Goal: Information Seeking & Learning: Learn about a topic

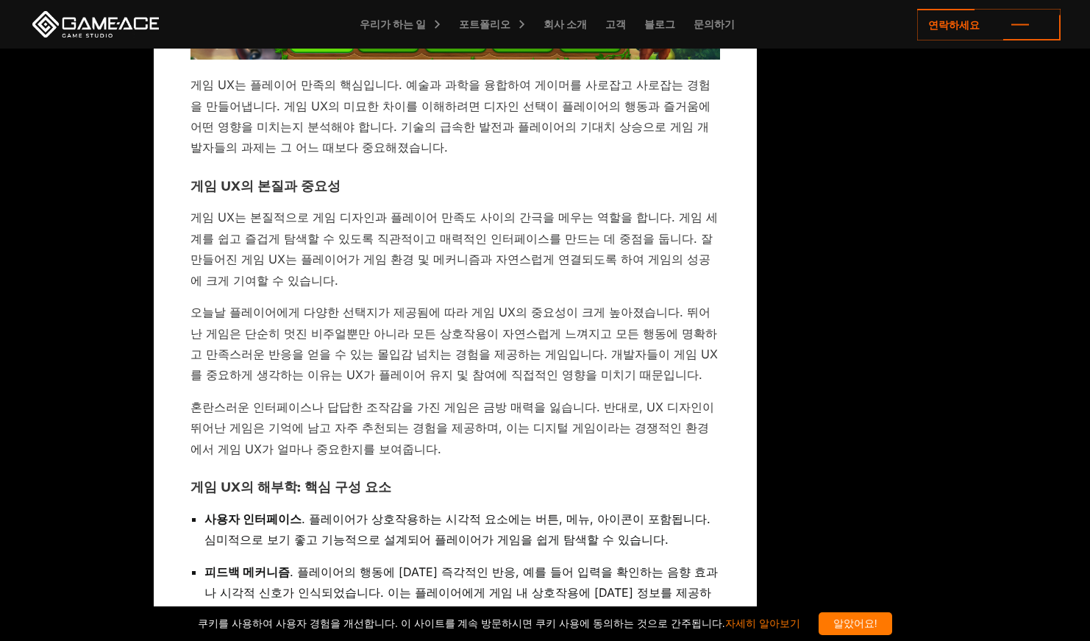
click at [394, 288] on p "게임 UX는 본질적으로 게임 디자인과 플레이어 만족도 사이의 간극을 메우는 역할을 합니다. 게임 세계를 쉽고 즐겁게 탐색할 수 있도록 직관적이…" at bounding box center [456, 249] width 530 height 84
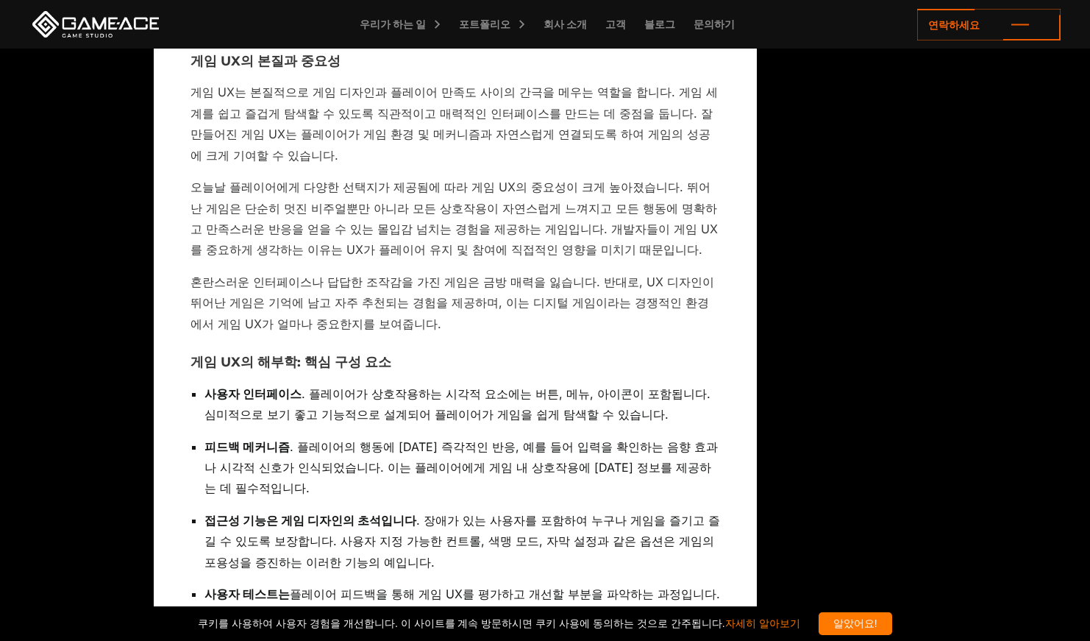
scroll to position [1765, 0]
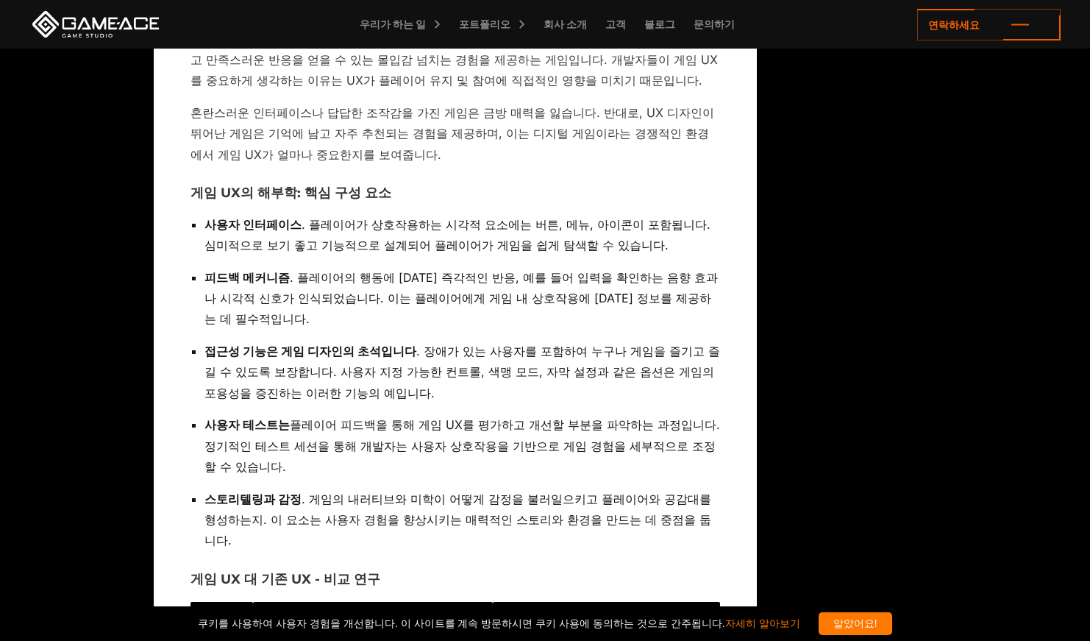
click at [378, 430] on font "플레이어 피드백을 통해 게임 UX를 평가하고 개선할 부분을 파악하는 과정입니다. 정기적인 테스트 세션을 통해 개발자는 사용자 상호작용을 기반으…" at bounding box center [462, 445] width 516 height 57
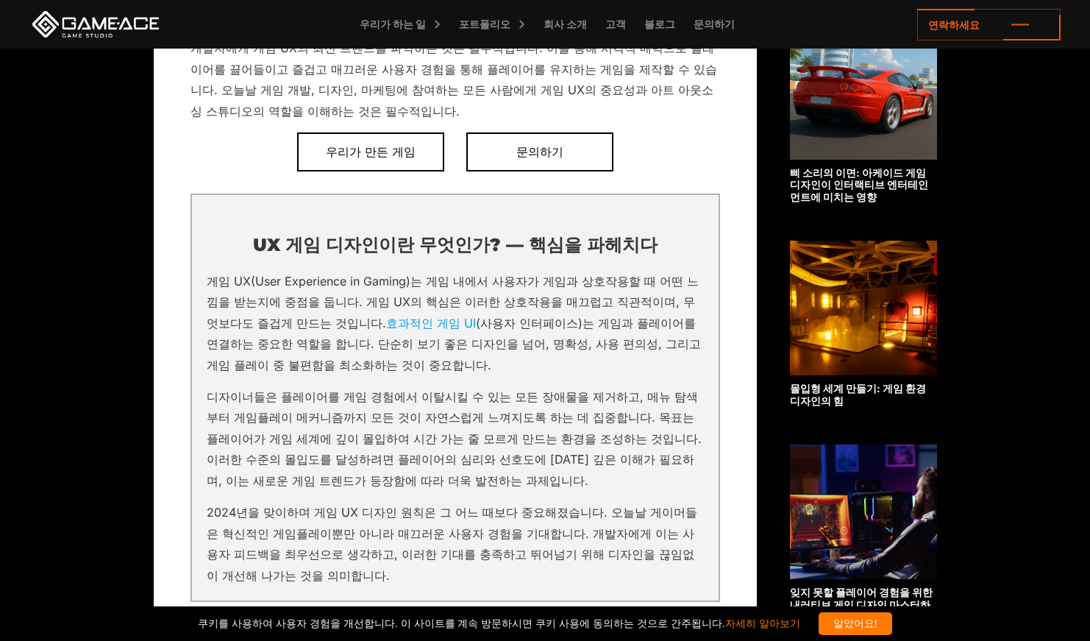
scroll to position [368, 0]
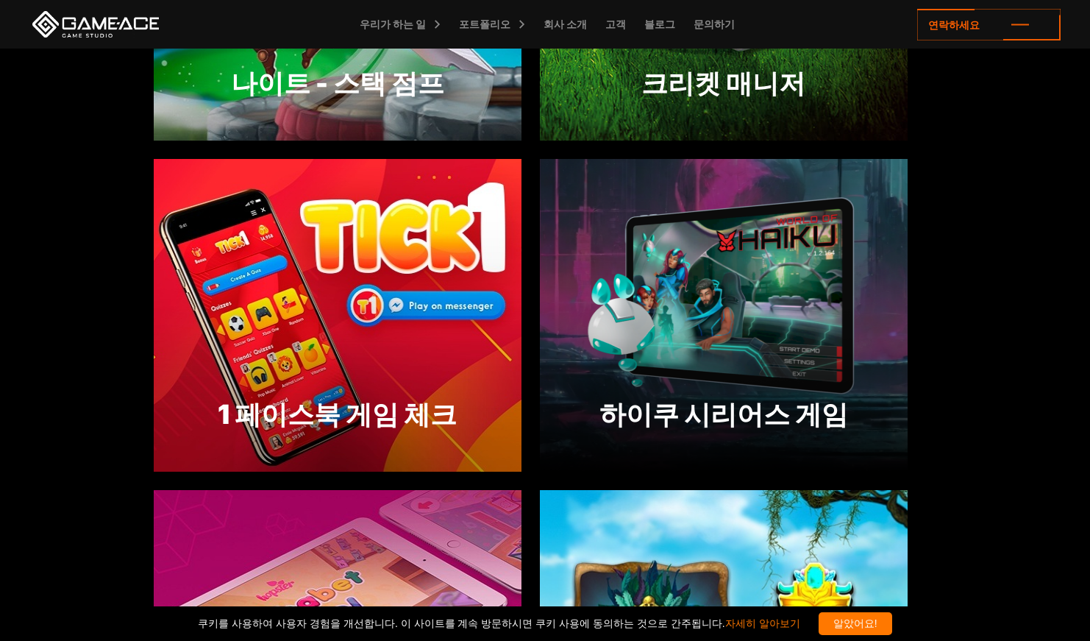
scroll to position [3310, 0]
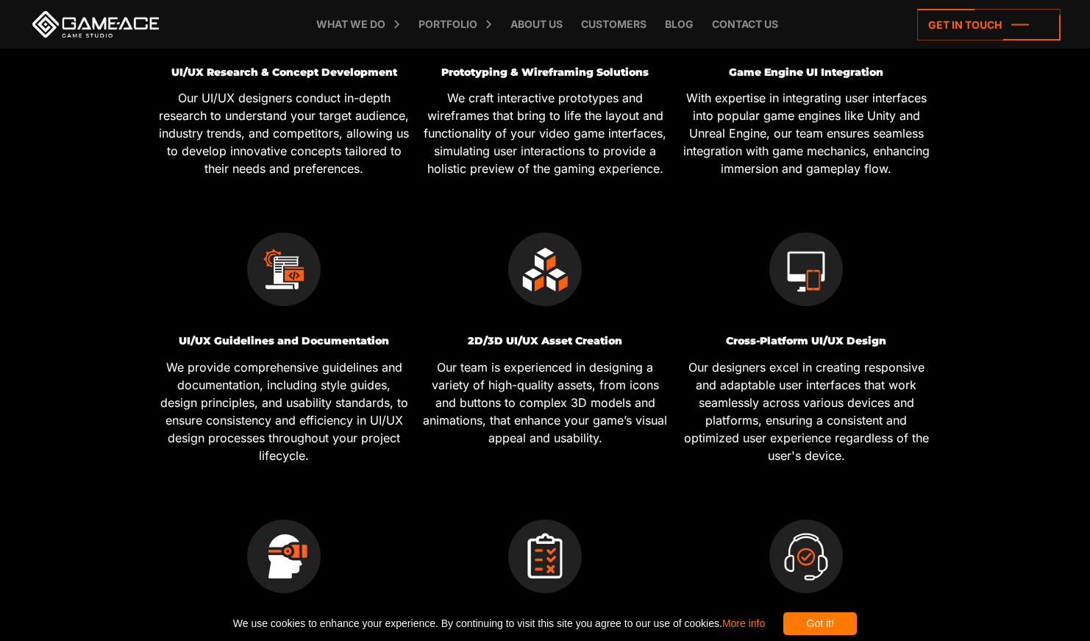
scroll to position [736, 0]
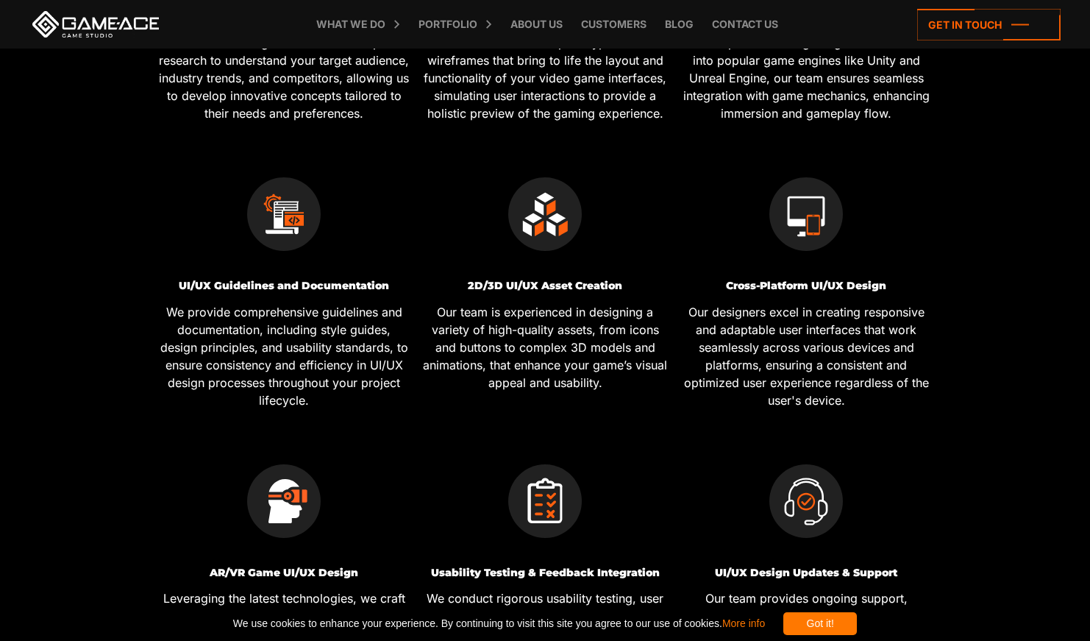
drag, startPoint x: 816, startPoint y: 424, endPoint x: 835, endPoint y: 386, distance: 42.8
click at [816, 409] on p "Our designers excel in creating responsive and adaptable user interfaces that w…" at bounding box center [806, 356] width 250 height 106
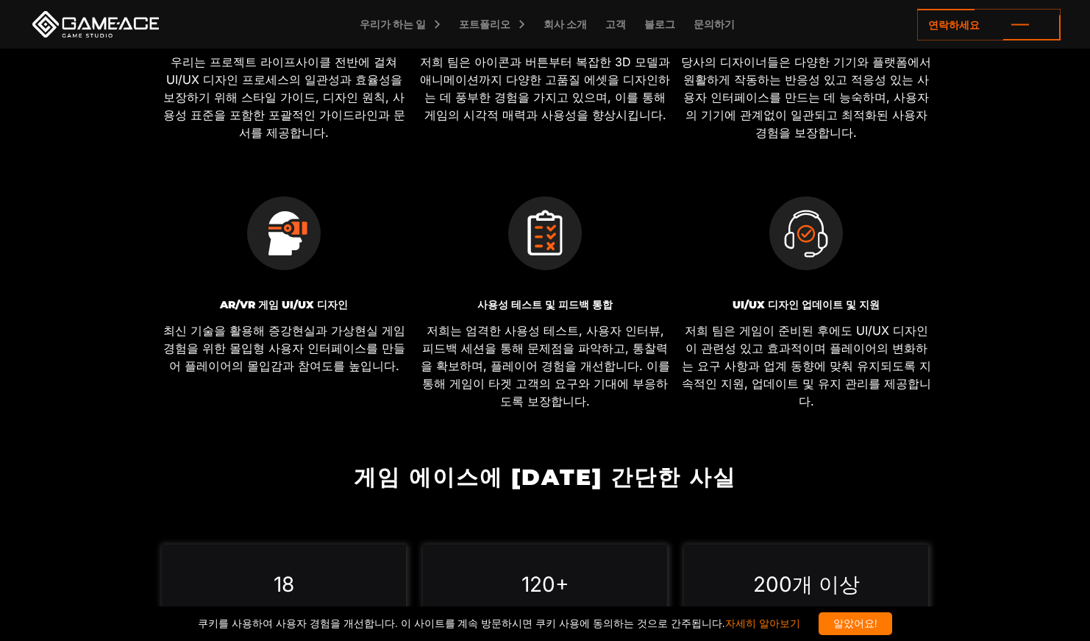
scroll to position [1084, 0]
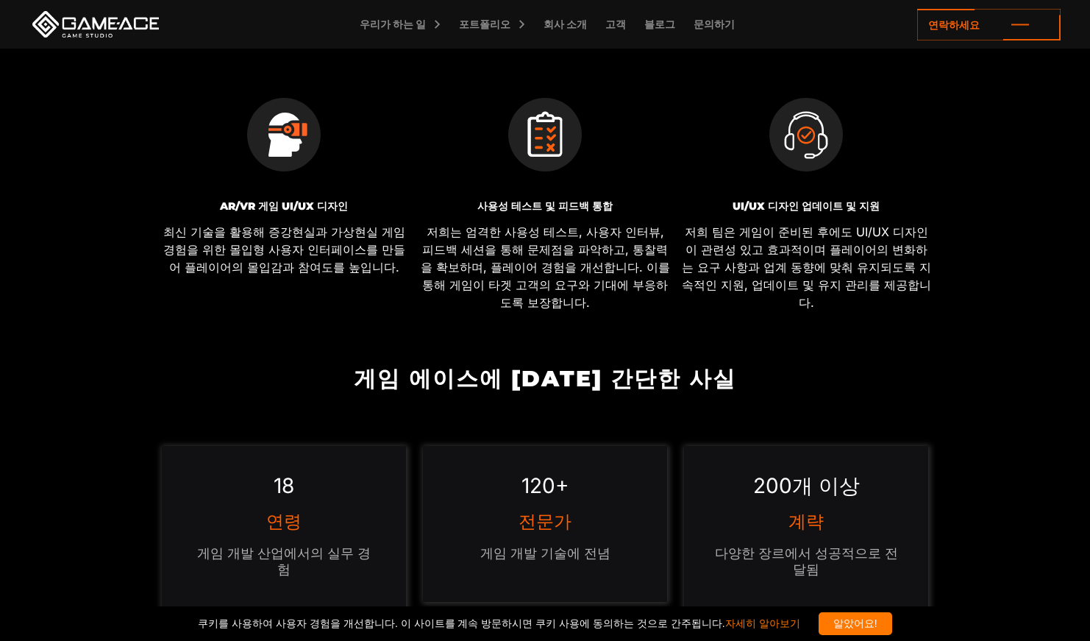
click at [225, 244] on font "최신 기술을 활용해 증강현실과 가상현실 게임 경험을 위한 몰입형 사용자 인터페이스를 만들어 플레이어의 몰입감과 참여도를 높입니다." at bounding box center [284, 249] width 242 height 50
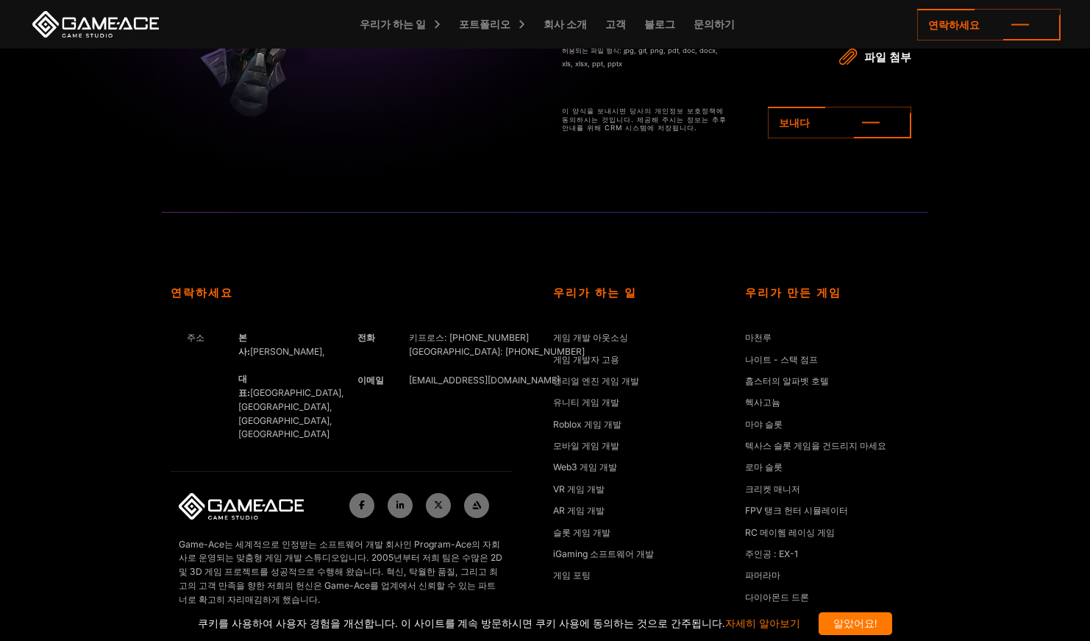
scroll to position [5451, 0]
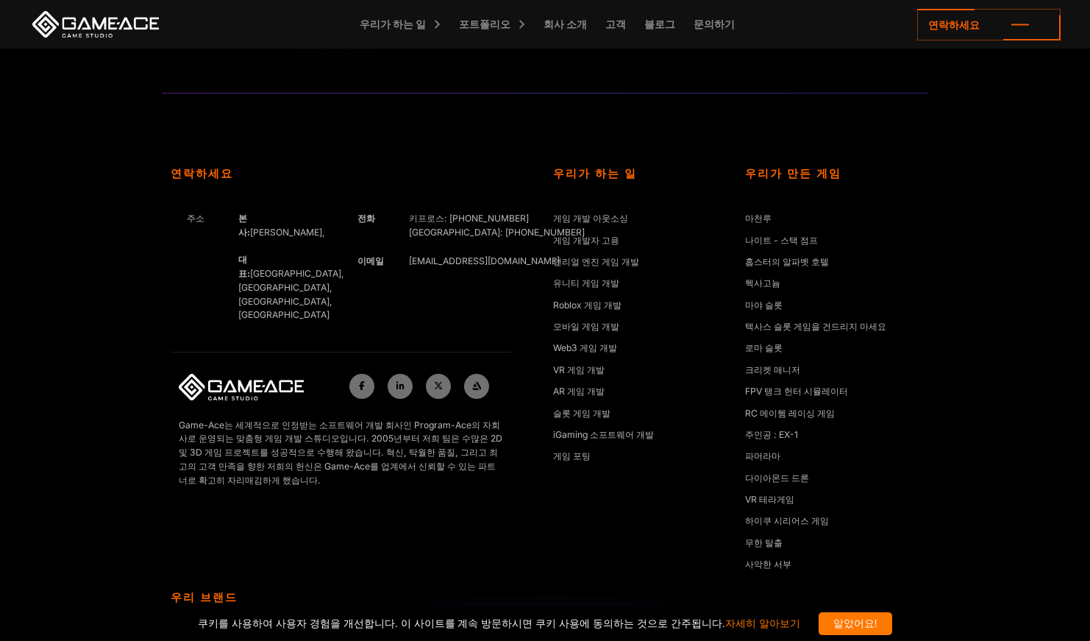
click at [925, 167] on div "우리가 만든 게임 마천루 나이트 - 스택 점프 홉스터의 알파벳 호텔 헥사고늄 마야 슬롯 텍사스 슬롯 게임을 건드리지 마세요 로마 슬롯 크리켓 …" at bounding box center [831, 378] width 191 height 423
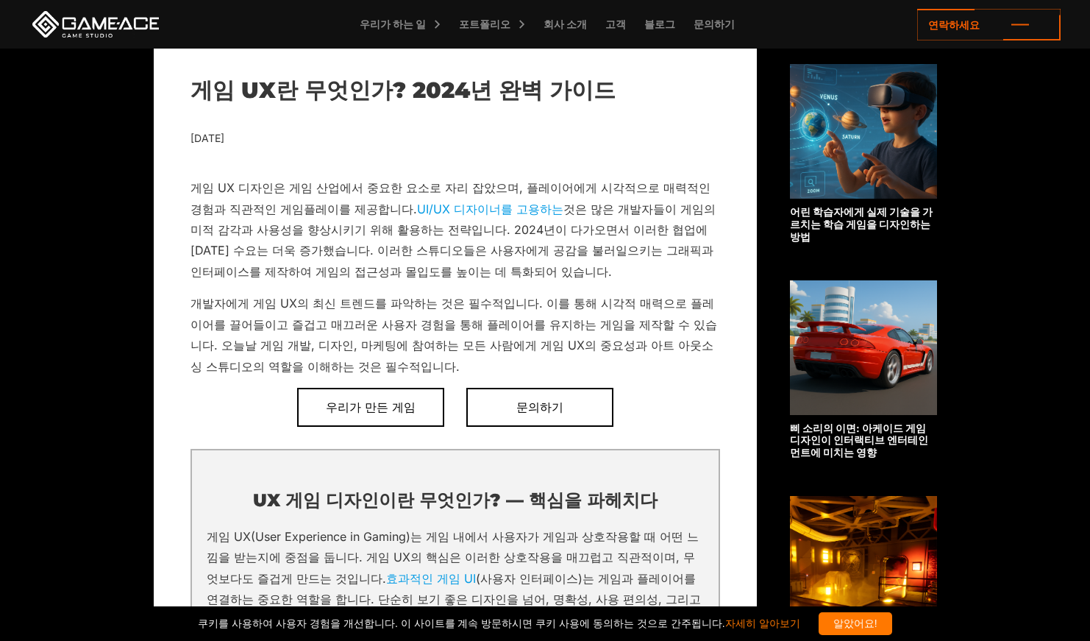
scroll to position [368, 0]
